Goal: Book appointment/travel/reservation

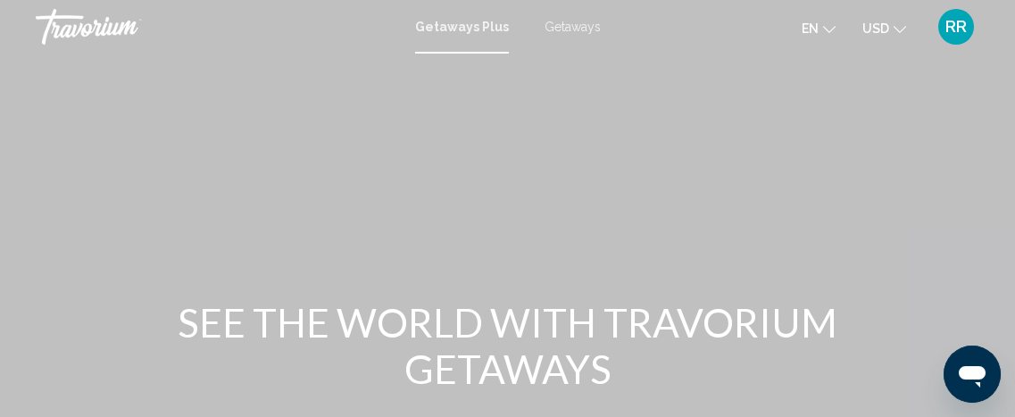
click at [463, 26] on span "Getaways Plus" at bounding box center [462, 27] width 94 height 14
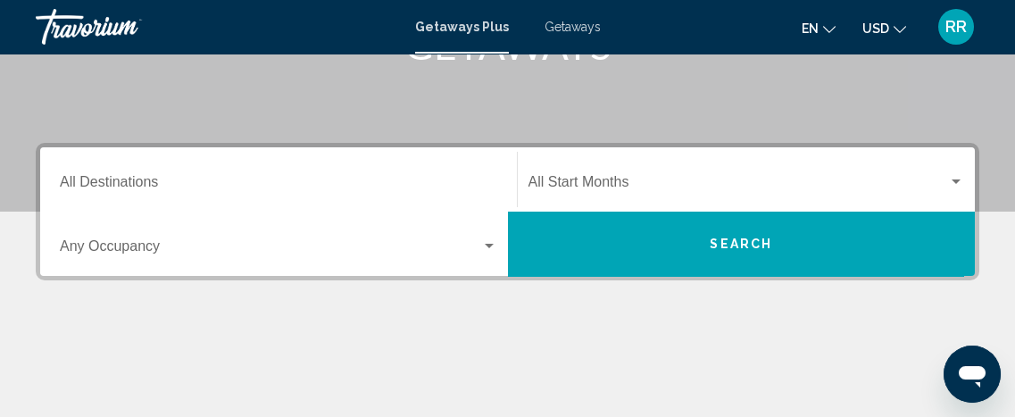
scroll to position [324, 0]
click at [108, 176] on div "Destination All Destinations" at bounding box center [278, 180] width 437 height 56
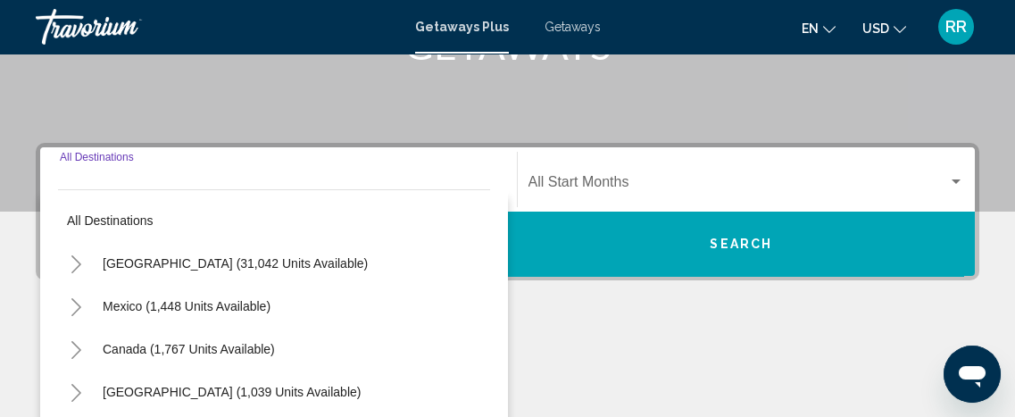
scroll to position [408, 0]
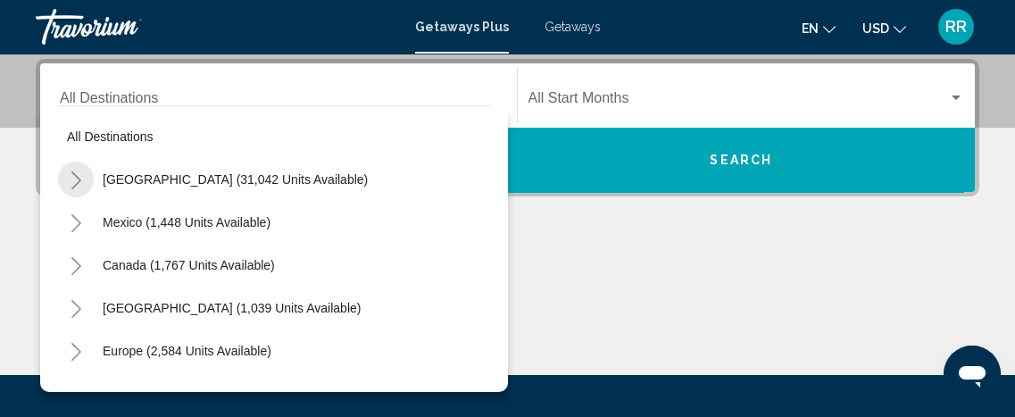
click at [78, 180] on icon "Toggle United States (31,042 units available)" at bounding box center [76, 180] width 10 height 18
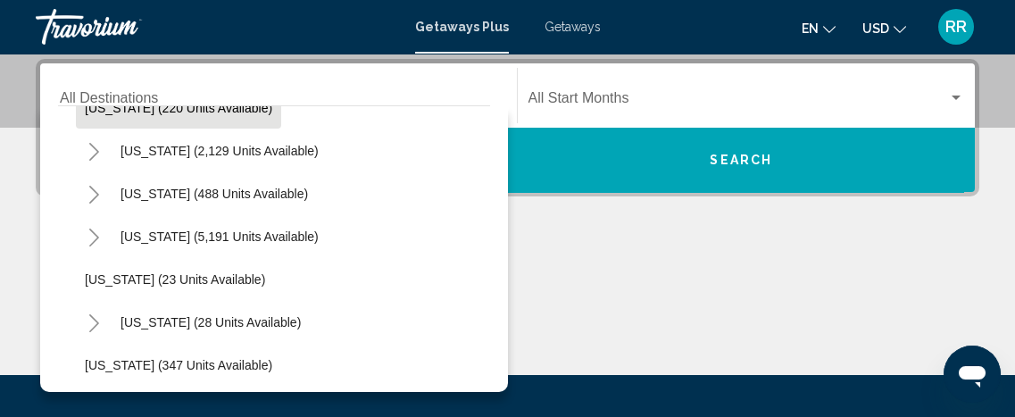
scroll to position [162, 0]
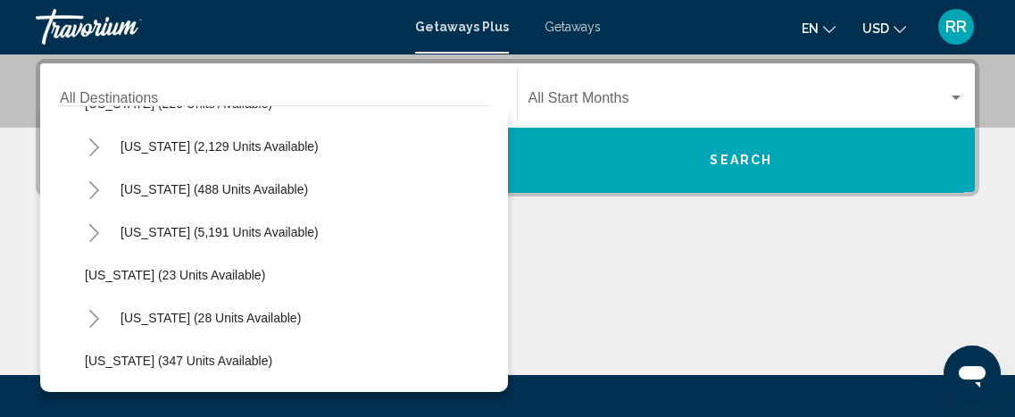
click at [95, 230] on icon "Toggle Florida (5,191 units available)" at bounding box center [93, 233] width 13 height 18
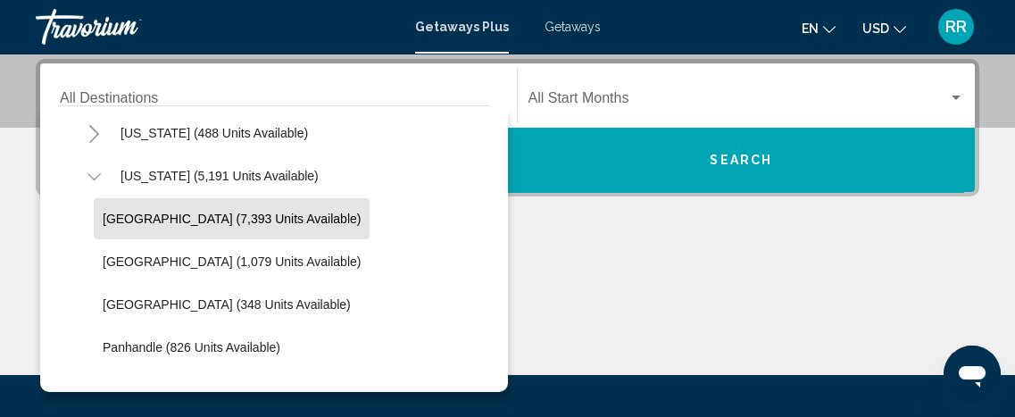
scroll to position [243, 0]
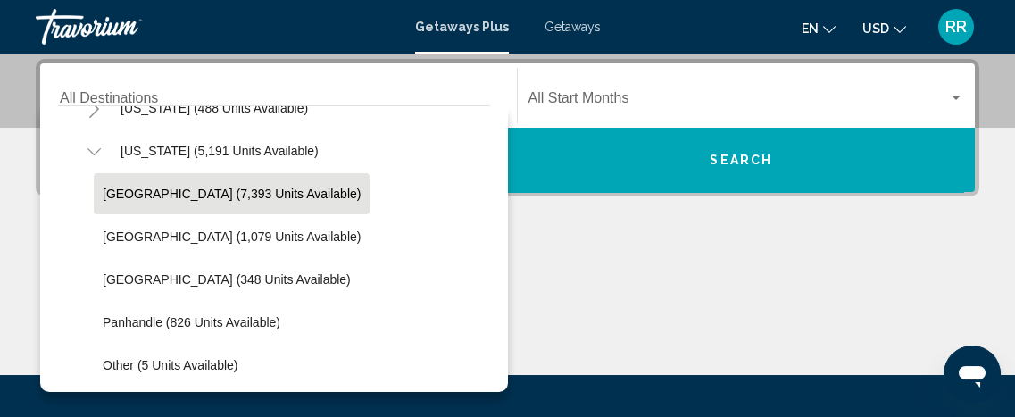
click at [182, 187] on span "[GEOGRAPHIC_DATA] (7,393 units available)" at bounding box center [232, 194] width 258 height 14
type input "**********"
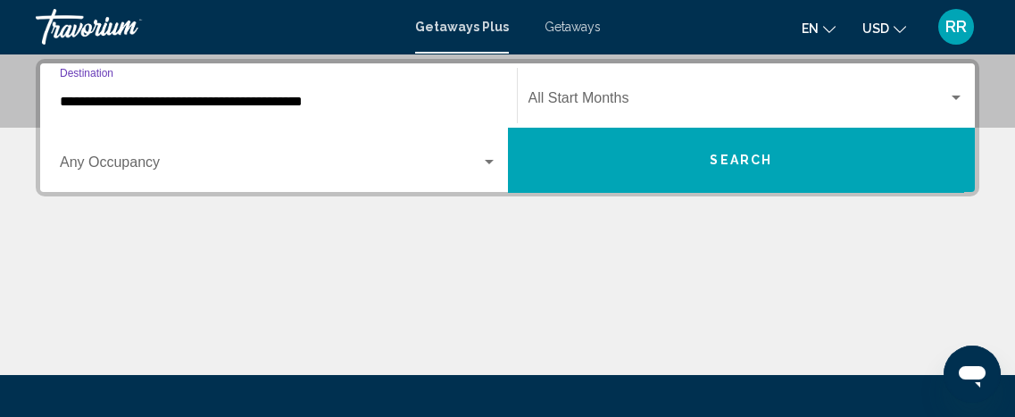
click at [491, 162] on div "Search widget" at bounding box center [489, 162] width 9 height 4
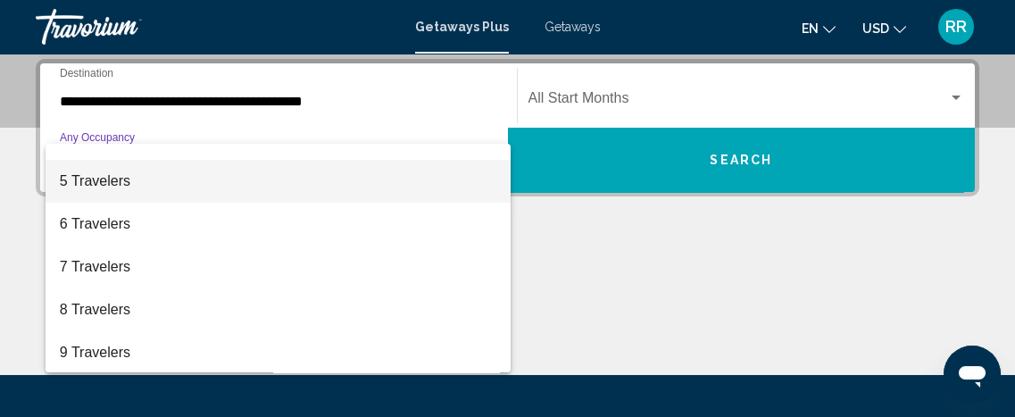
scroll to position [162, 0]
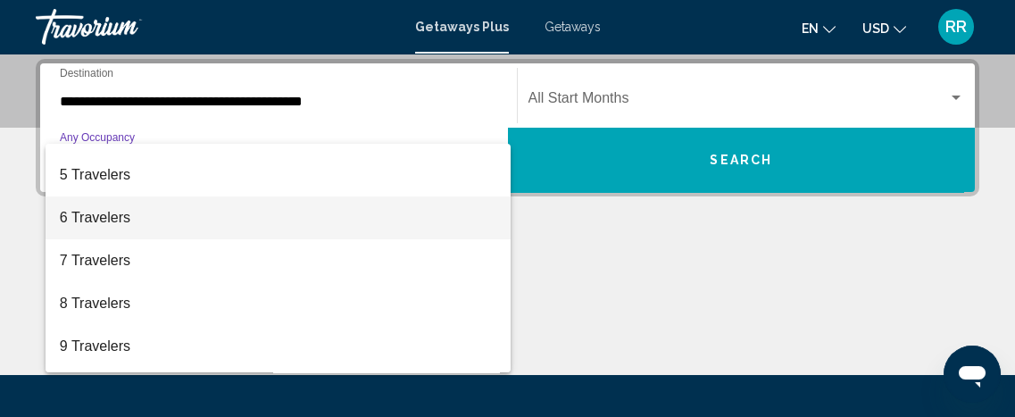
click at [96, 214] on span "6 Travelers" at bounding box center [278, 217] width 437 height 43
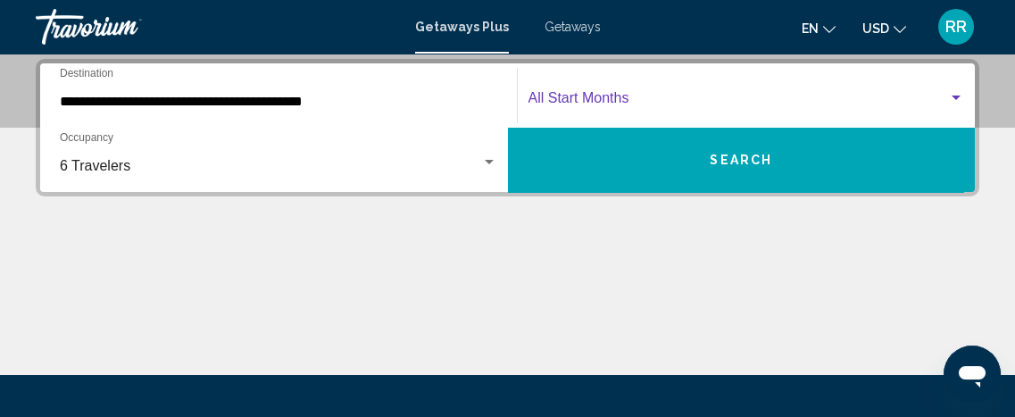
click at [630, 95] on span "Search widget" at bounding box center [738, 102] width 420 height 16
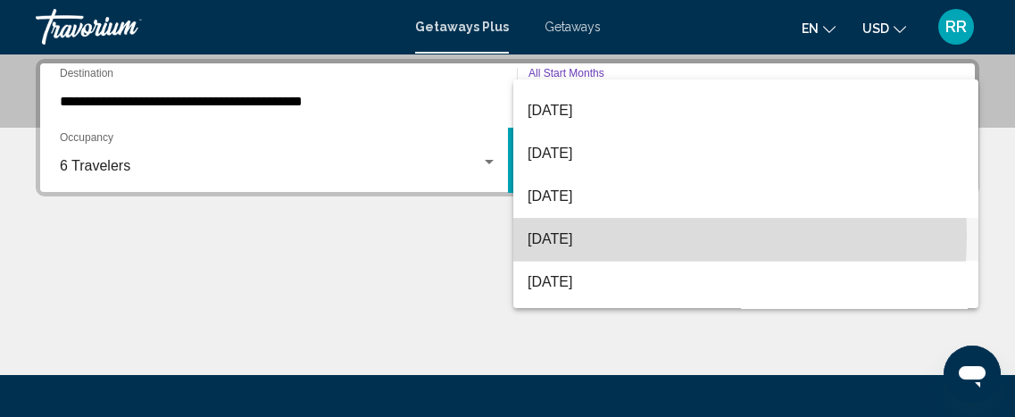
click at [551, 234] on span "[DATE]" at bounding box center [745, 239] width 436 height 43
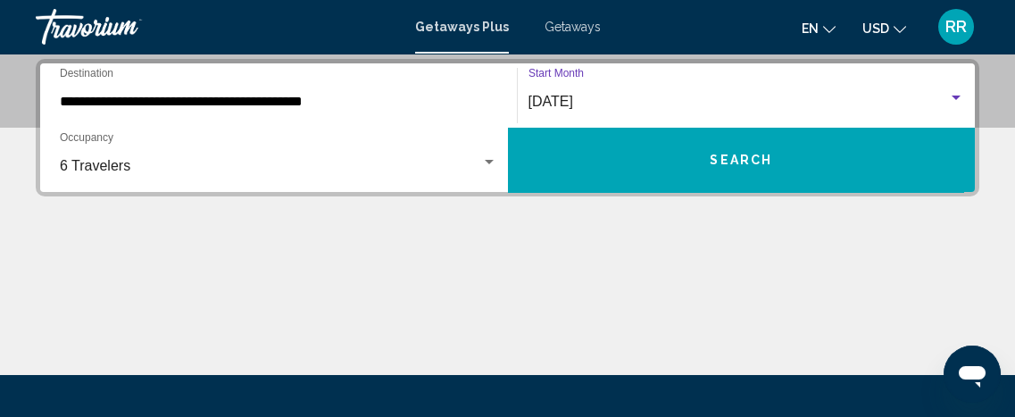
click at [641, 155] on button "Search" at bounding box center [742, 160] width 468 height 64
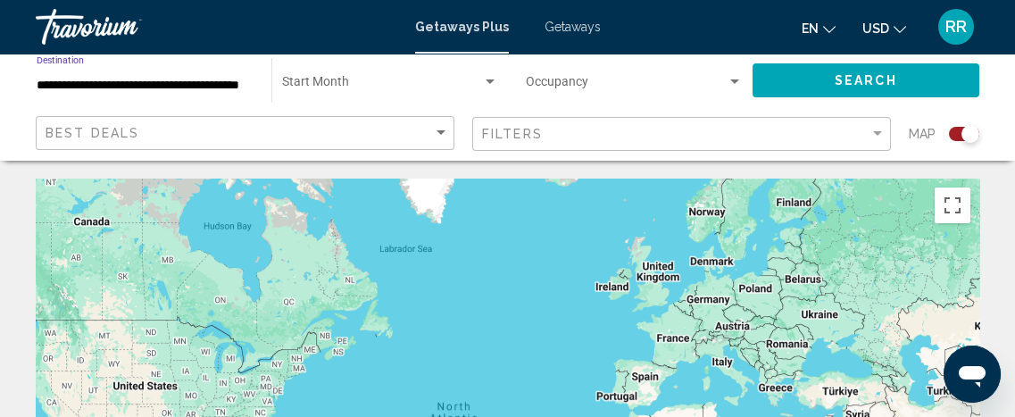
click at [93, 83] on input "**********" at bounding box center [145, 86] width 217 height 14
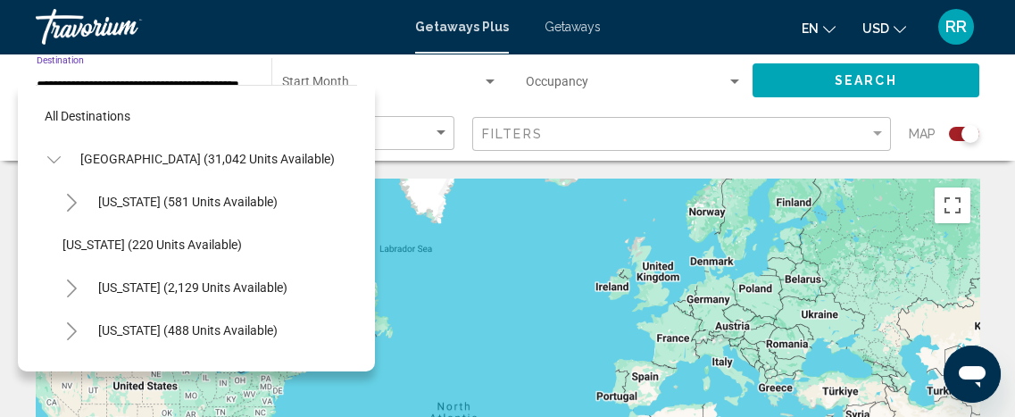
scroll to position [197, 0]
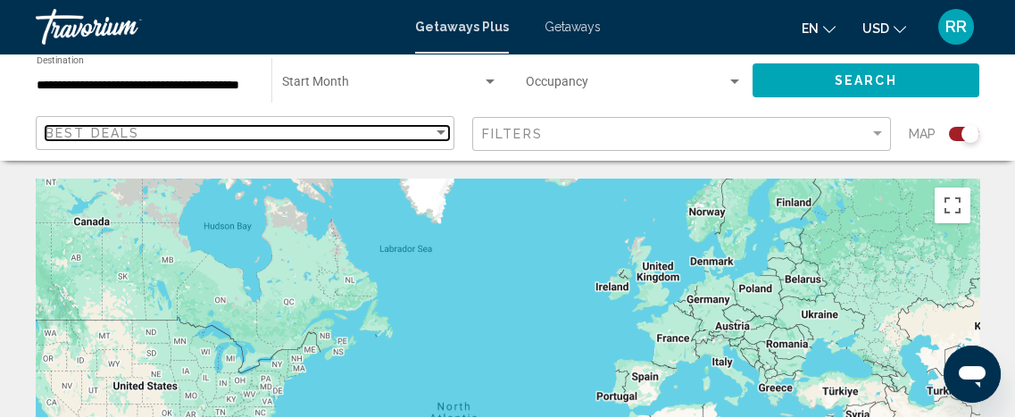
click at [436, 136] on div "Sort by" at bounding box center [441, 133] width 16 height 14
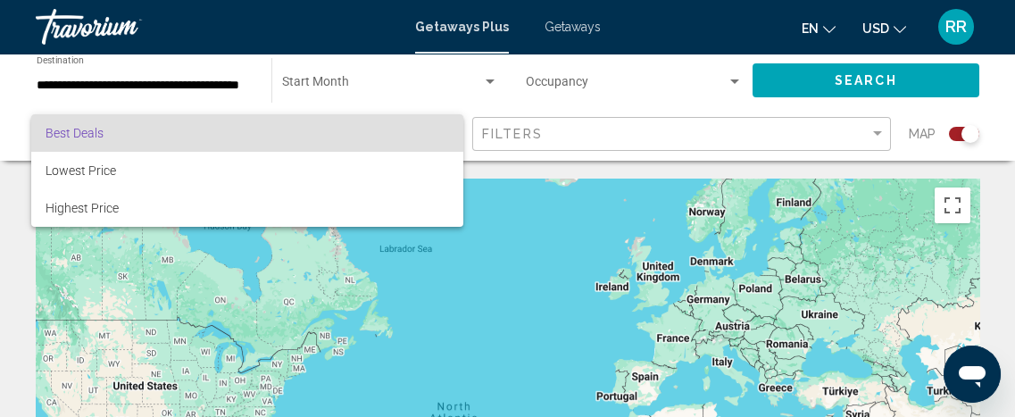
click at [459, 289] on div at bounding box center [507, 208] width 1015 height 417
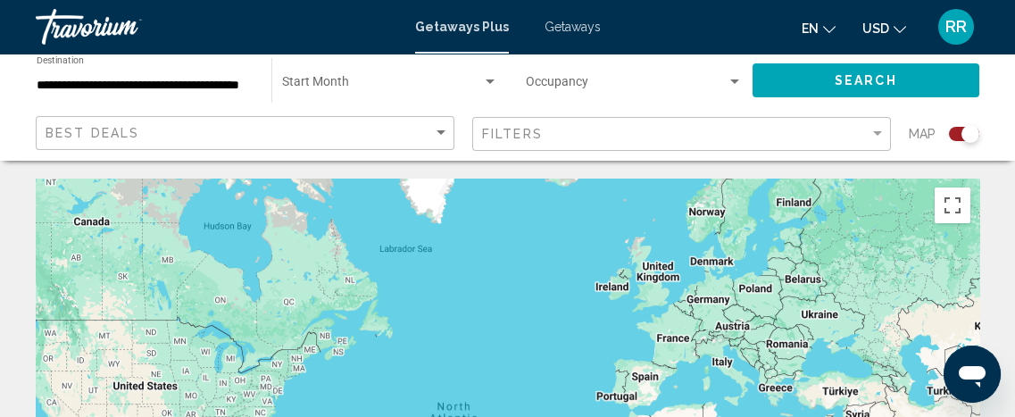
click at [749, 74] on div "Occupancy Any Occupancy" at bounding box center [635, 80] width 236 height 49
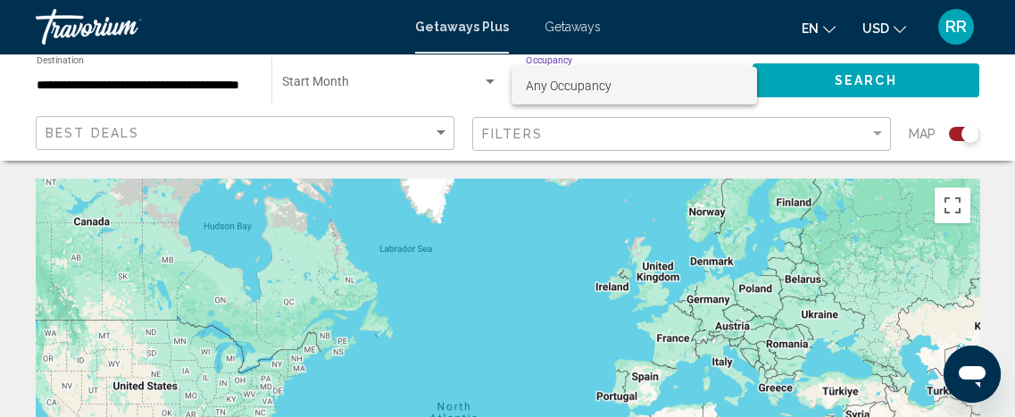
click at [579, 88] on span "Any Occupancy" at bounding box center [569, 86] width 86 height 14
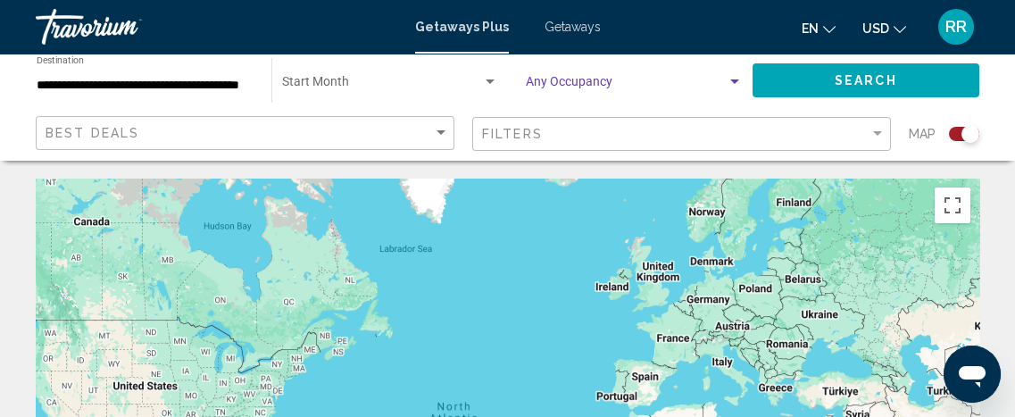
click at [337, 82] on span "Search widget" at bounding box center [382, 86] width 200 height 14
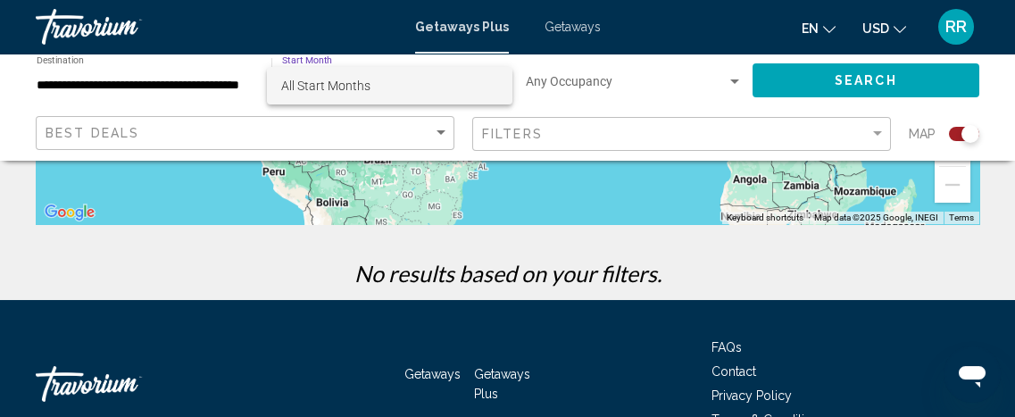
scroll to position [591, 0]
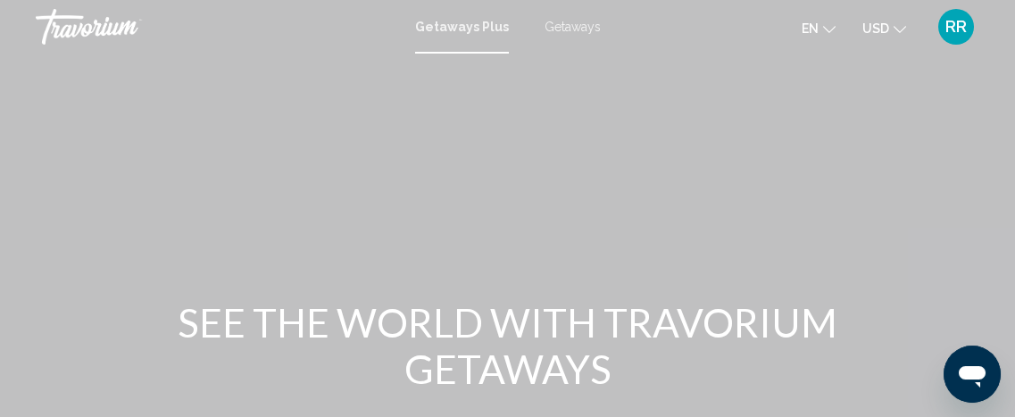
click at [456, 28] on span "Getaways Plus" at bounding box center [462, 27] width 94 height 14
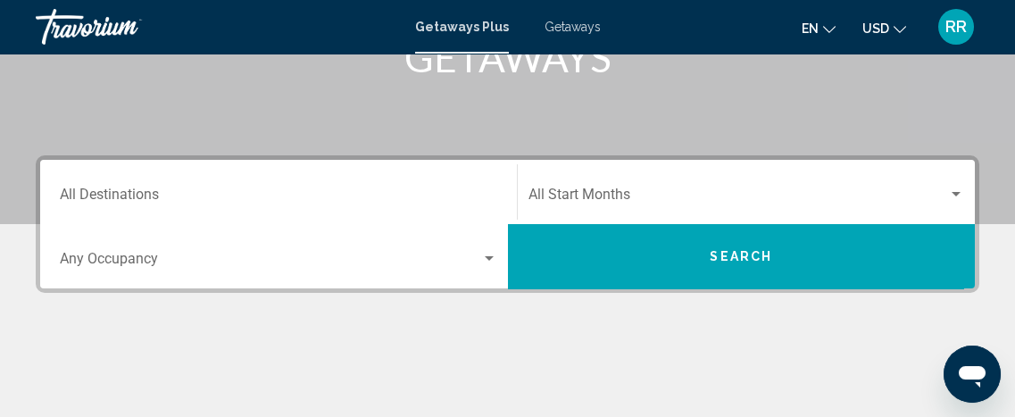
scroll to position [405, 0]
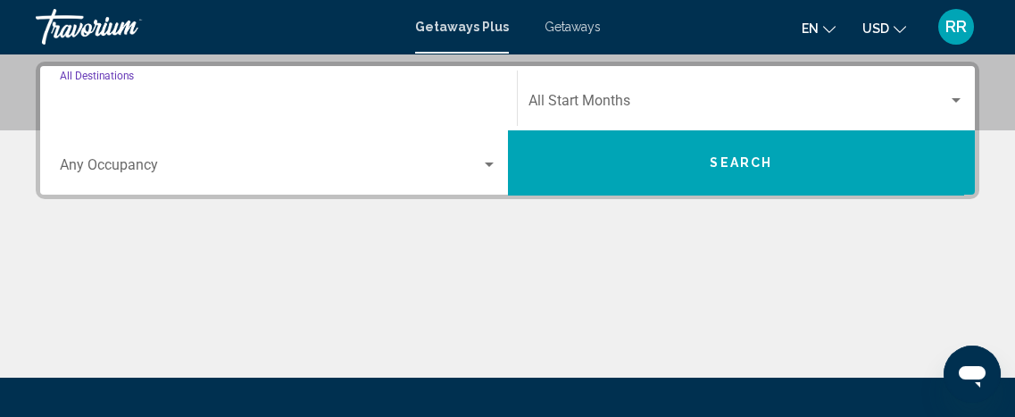
click at [90, 98] on input "Destination All Destinations" at bounding box center [278, 104] width 437 height 16
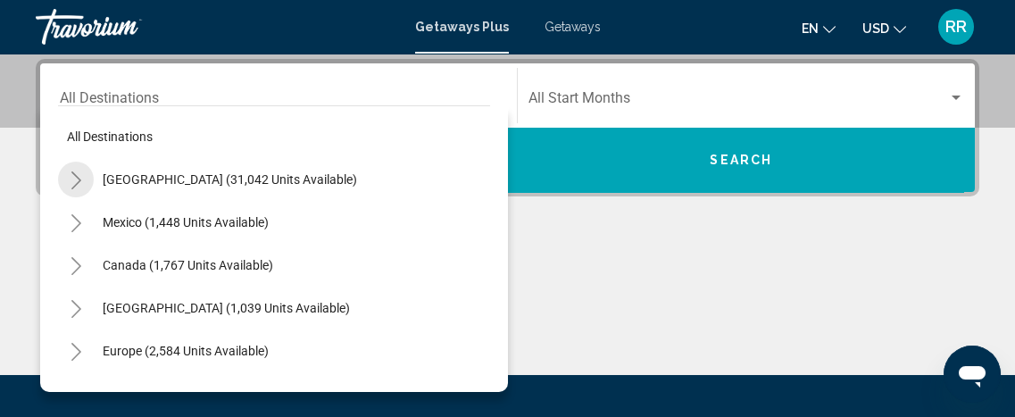
click at [76, 178] on icon "Toggle United States (31,042 units available)" at bounding box center [76, 180] width 13 height 18
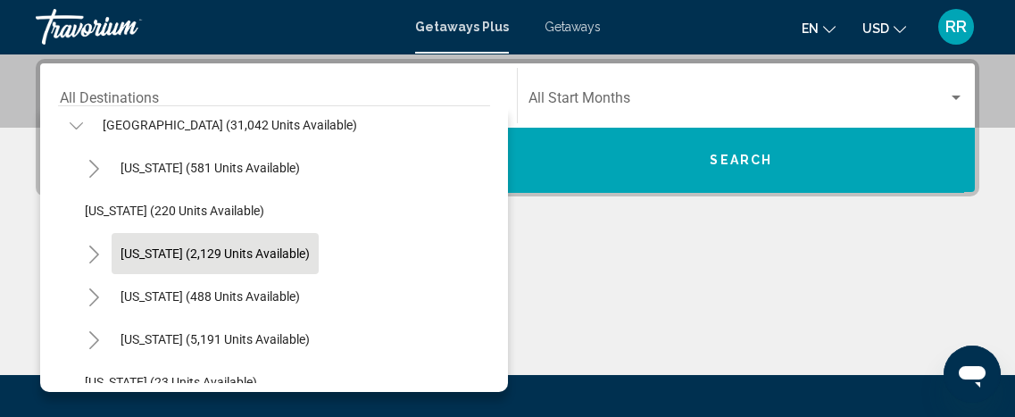
scroll to position [80, 0]
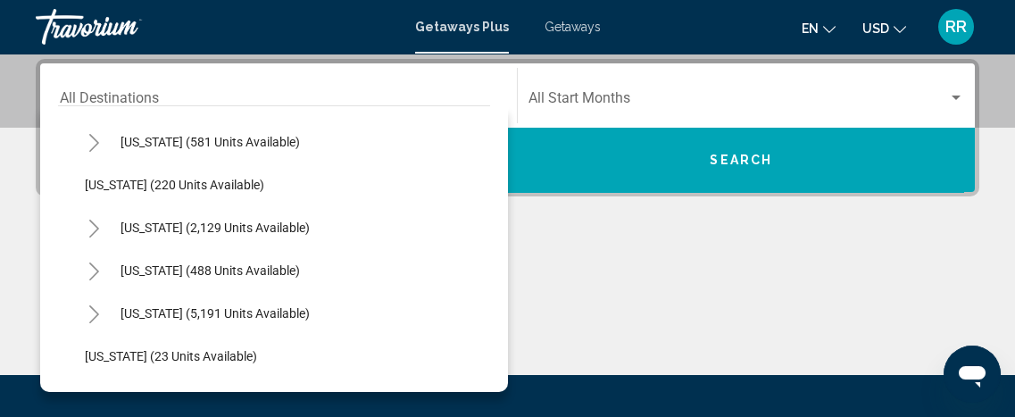
click at [90, 224] on icon "Toggle California (2,129 units available)" at bounding box center [93, 229] width 13 height 18
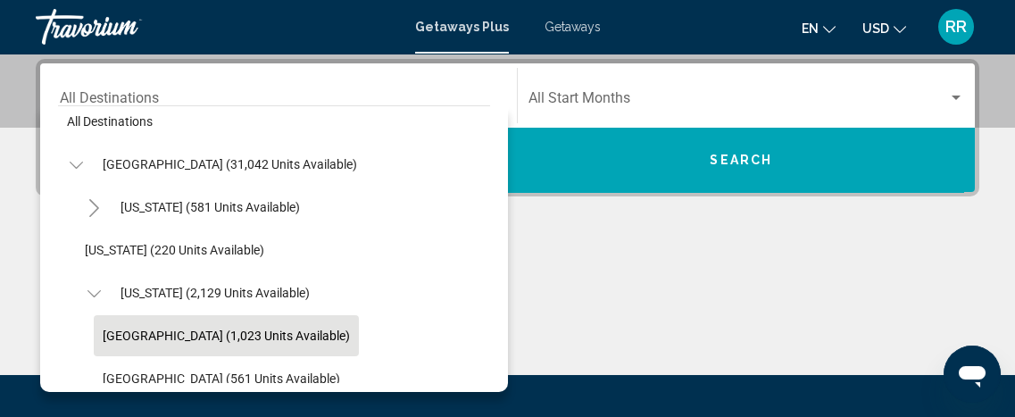
scroll to position [0, 0]
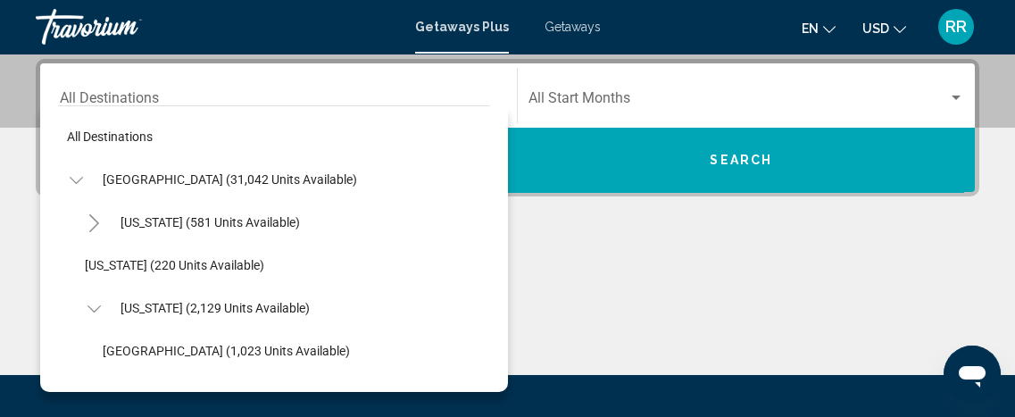
click at [75, 172] on icon "Toggle United States (31,042 units available)" at bounding box center [76, 180] width 13 height 18
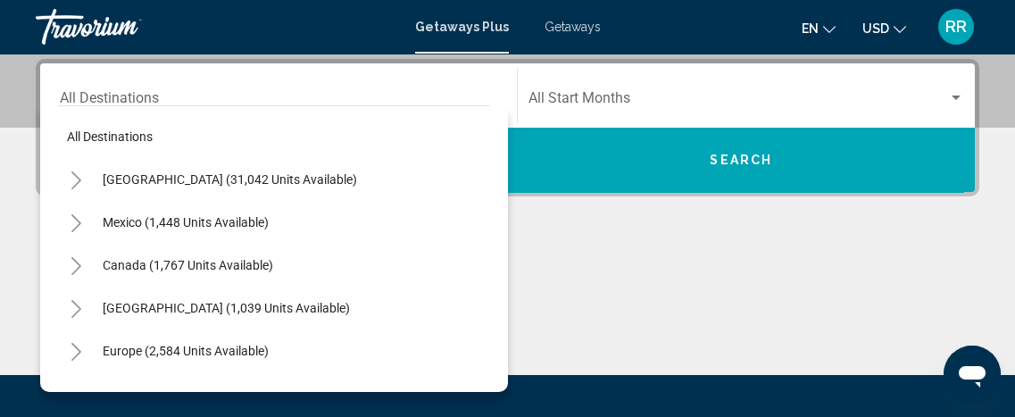
click at [77, 181] on icon "Toggle United States (31,042 units available)" at bounding box center [76, 180] width 10 height 18
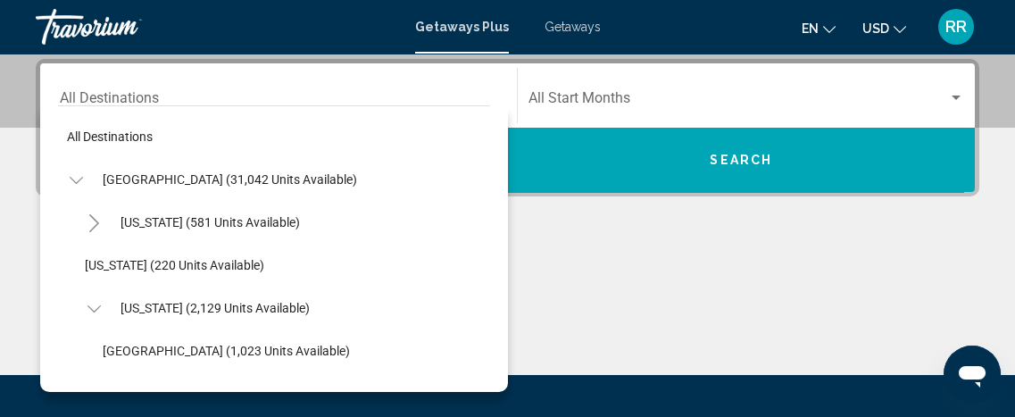
click at [95, 303] on icon "Toggle California (2,129 units available)" at bounding box center [93, 309] width 13 height 18
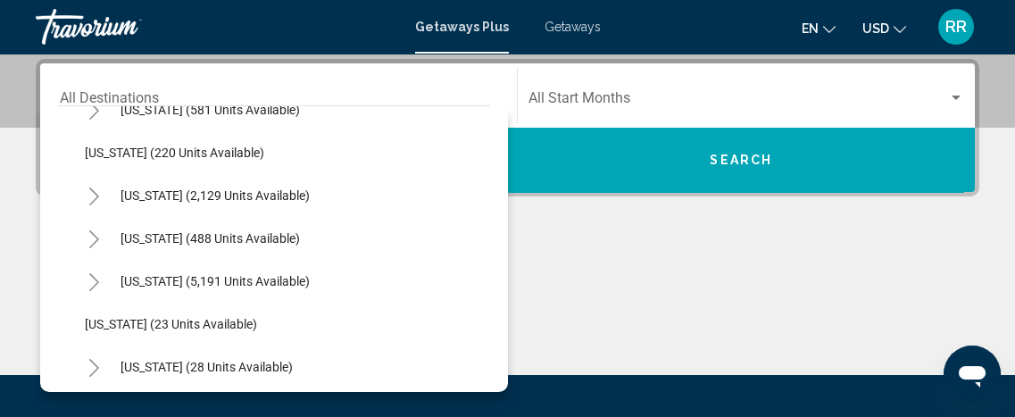
scroll to position [162, 0]
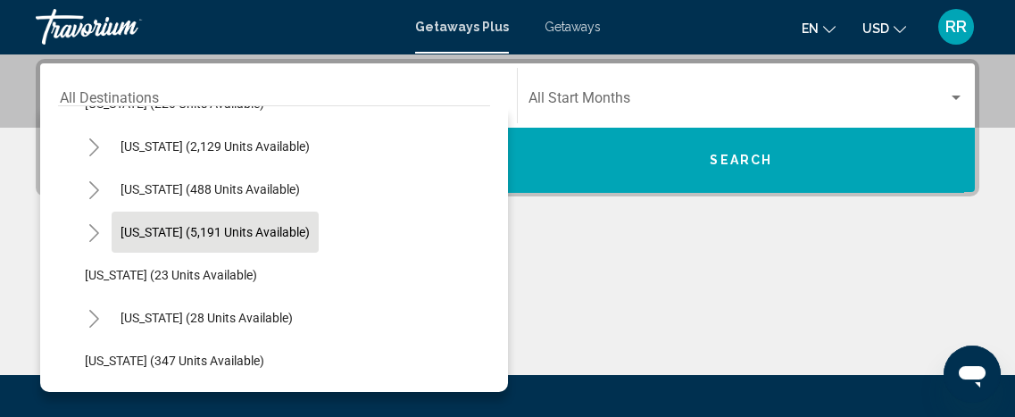
click at [148, 230] on span "[US_STATE] (5,191 units available)" at bounding box center [214, 232] width 189 height 14
type input "**********"
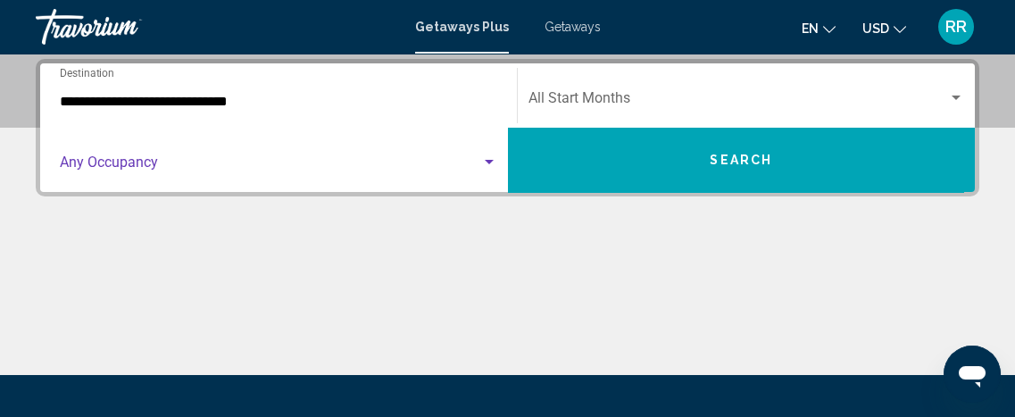
click at [129, 160] on span "Search widget" at bounding box center [270, 166] width 421 height 16
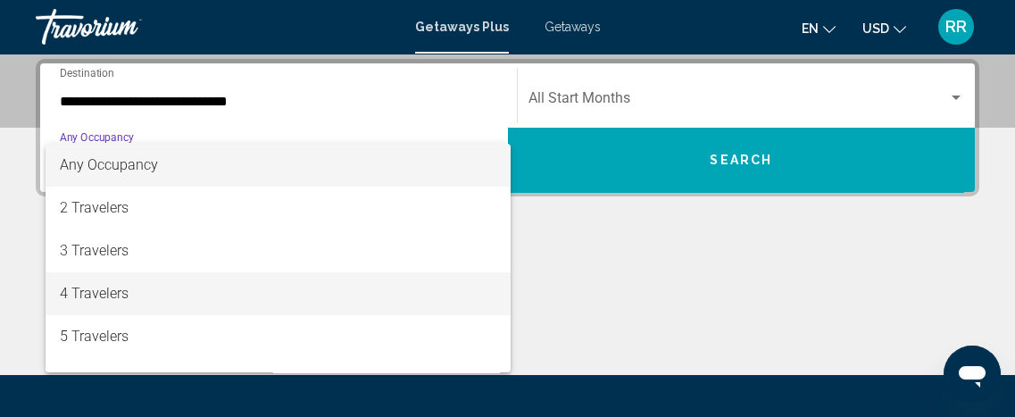
click at [90, 297] on span "4 Travelers" at bounding box center [278, 293] width 437 height 43
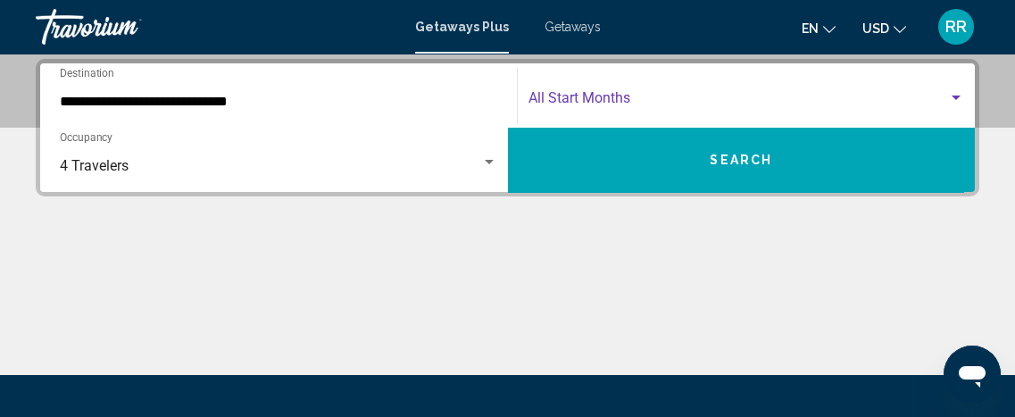
click at [604, 97] on span "Search widget" at bounding box center [738, 102] width 420 height 16
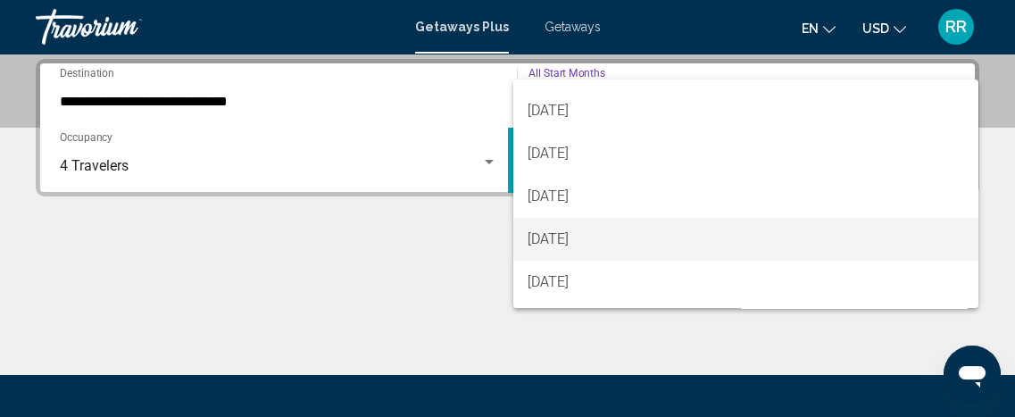
click at [552, 236] on span "[DATE]" at bounding box center [745, 239] width 436 height 43
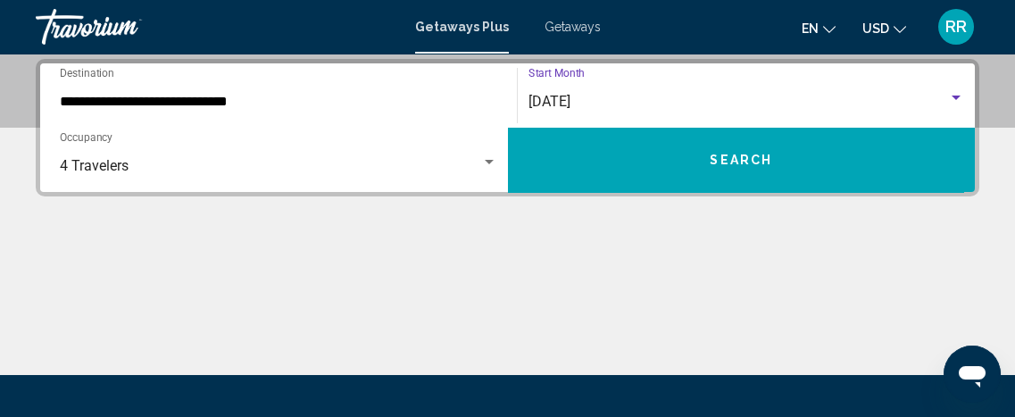
click at [638, 155] on button "Search" at bounding box center [742, 160] width 468 height 64
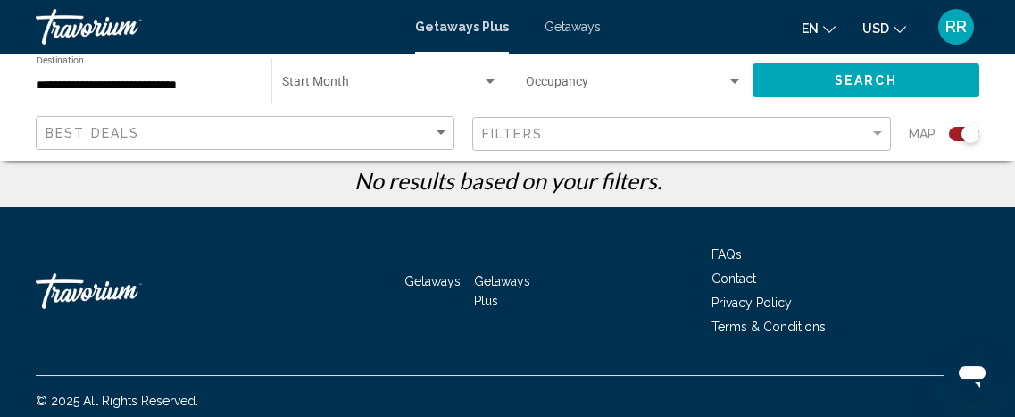
scroll to position [591, 0]
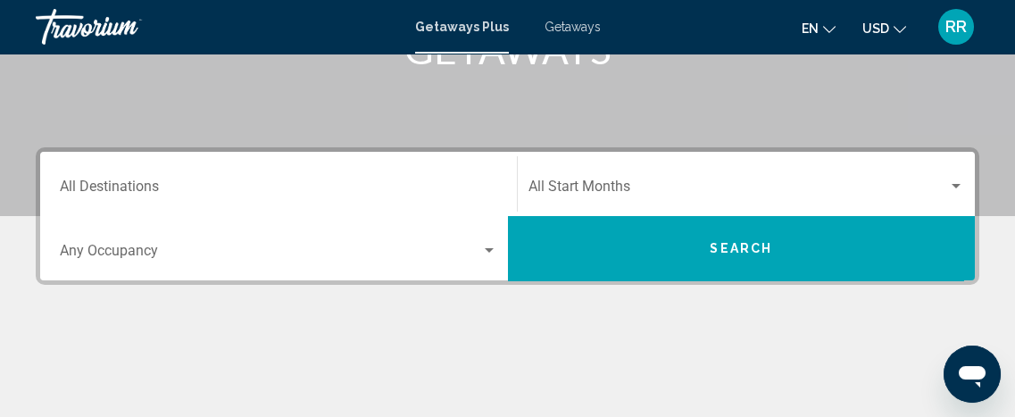
scroll to position [324, 0]
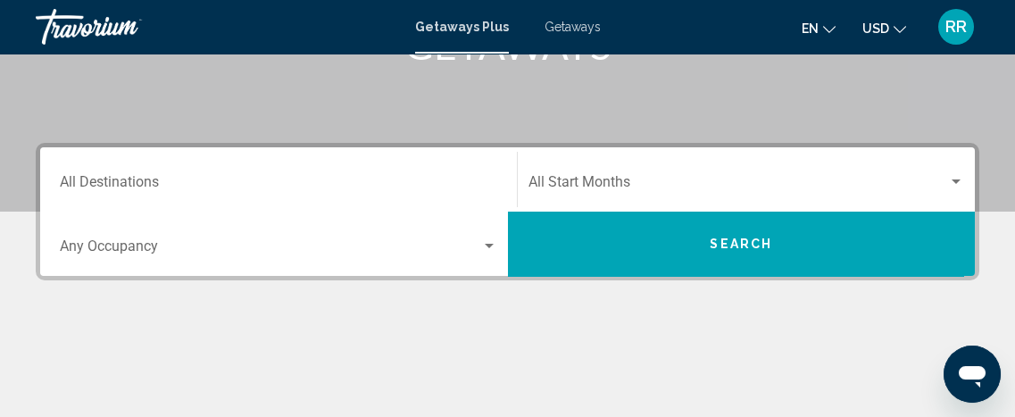
click at [105, 180] on input "Destination All Destinations" at bounding box center [278, 186] width 437 height 16
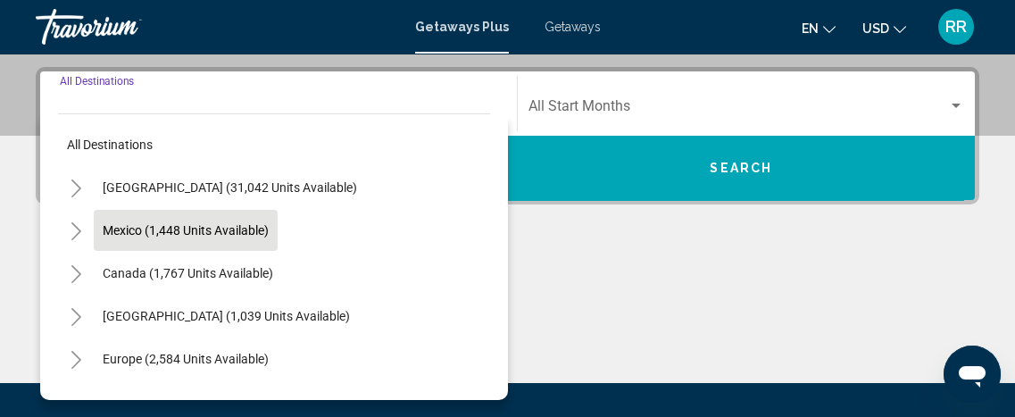
scroll to position [408, 0]
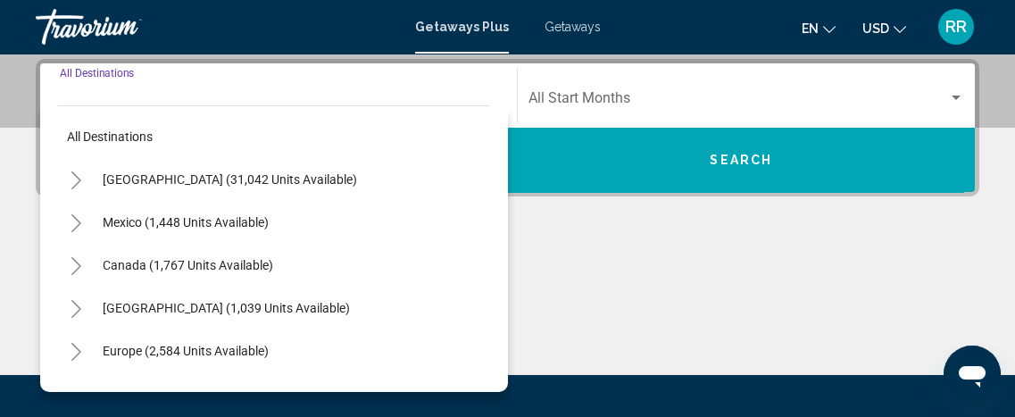
click at [78, 180] on icon "Toggle United States (31,042 units available)" at bounding box center [76, 180] width 10 height 18
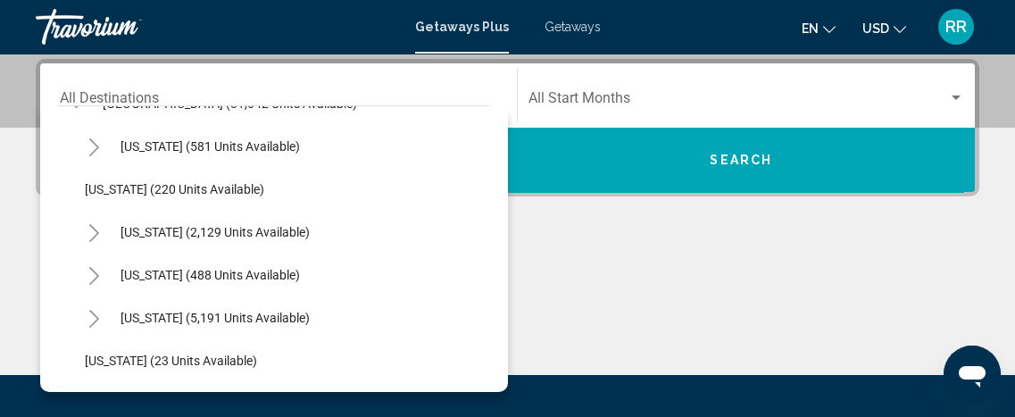
scroll to position [162, 0]
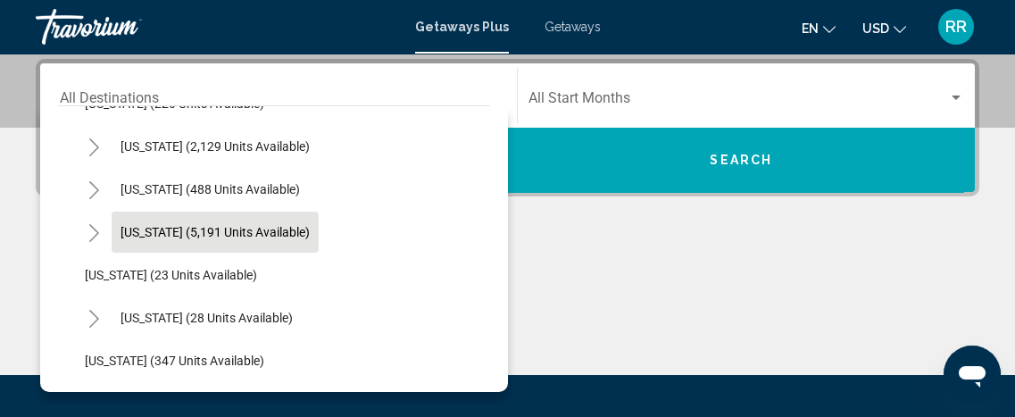
click at [149, 230] on span "[US_STATE] (5,191 units available)" at bounding box center [214, 232] width 189 height 14
type input "**********"
